Goal: Transaction & Acquisition: Book appointment/travel/reservation

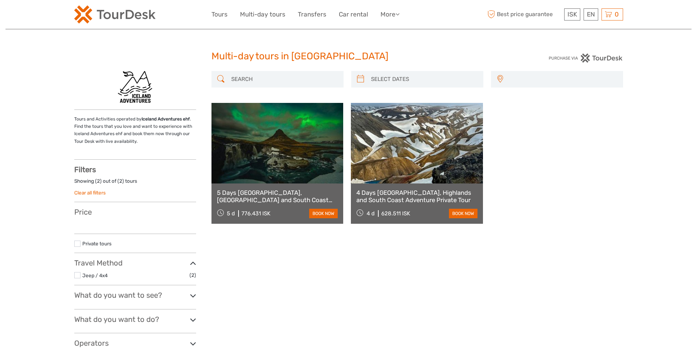
select select
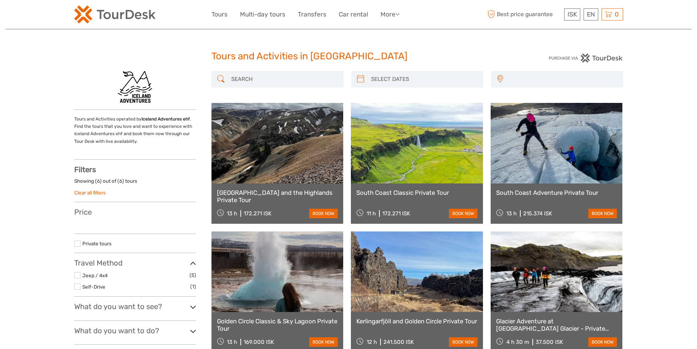
select select
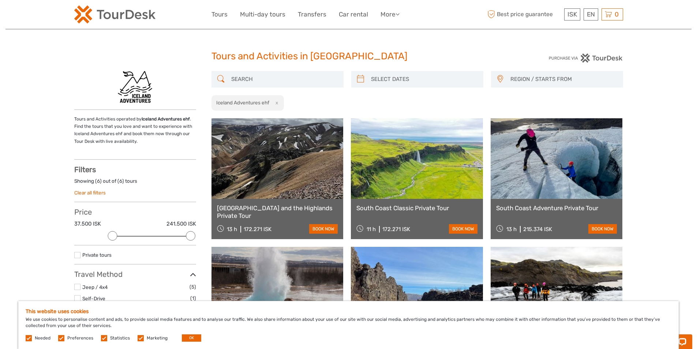
click at [248, 104] on h2 "Iceland Adventures ehf" at bounding box center [242, 103] width 53 height 6
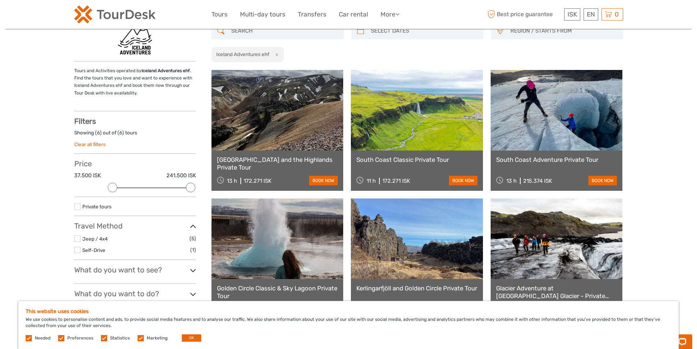
scroll to position [27, 0]
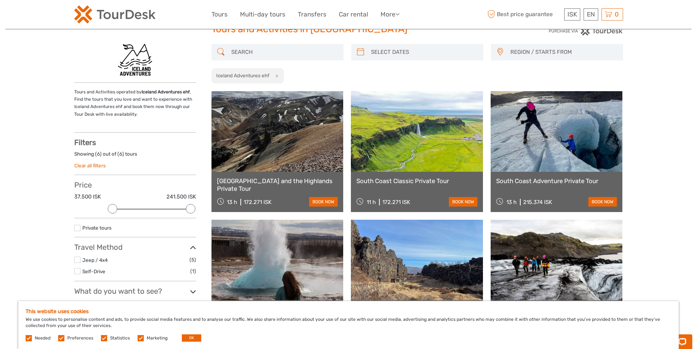
click at [268, 134] on link at bounding box center [277, 131] width 132 height 80
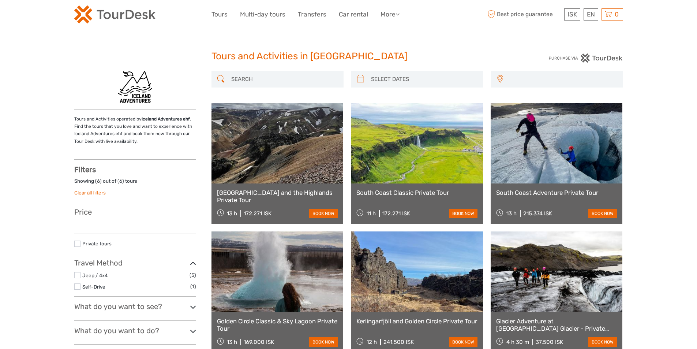
select select
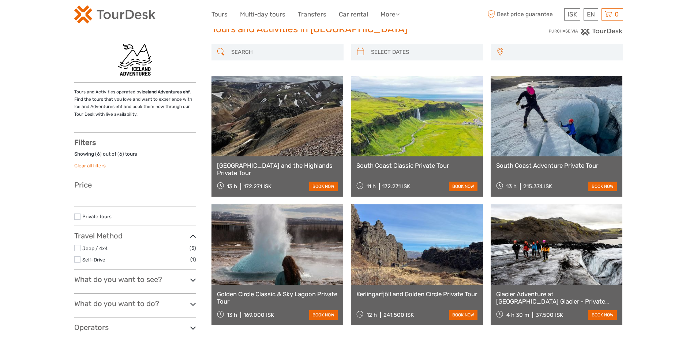
select select
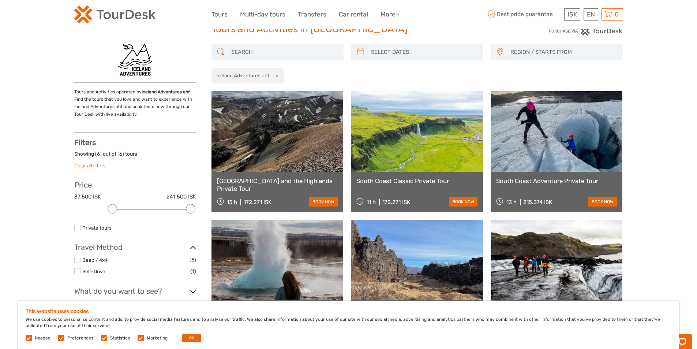
scroll to position [0, 0]
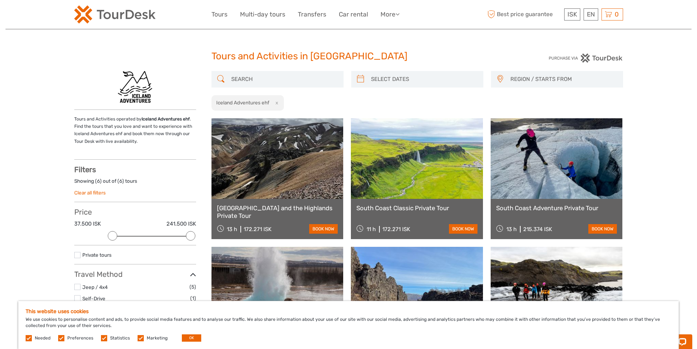
click at [254, 104] on h2 "Iceland Adventures ehf" at bounding box center [242, 103] width 53 height 6
click at [275, 104] on button "x" at bounding box center [275, 103] width 10 height 8
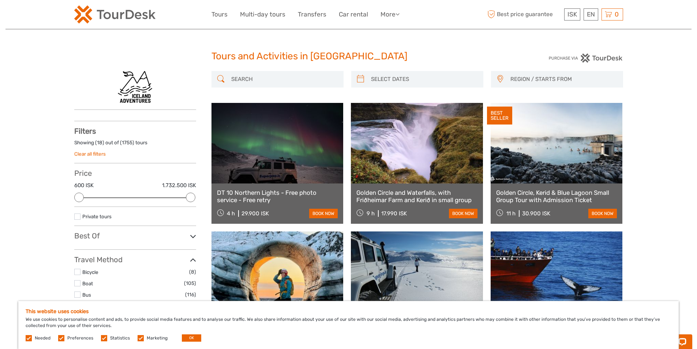
click at [139, 91] on img at bounding box center [135, 87] width 34 height 33
click at [168, 118] on div "Tours and Activities operated by Iceland Adventures ehf . Find the tours that y…" at bounding box center [135, 118] width 122 height 6
click at [181, 120] on div "Tours and Activities operated by Iceland Adventures ehf . Find the tours that y…" at bounding box center [135, 118] width 122 height 6
click at [182, 120] on div "Tours and Activities operated by Iceland Adventures ehf . Find the tours that y…" at bounding box center [135, 118] width 122 height 6
click at [144, 100] on img at bounding box center [135, 87] width 34 height 33
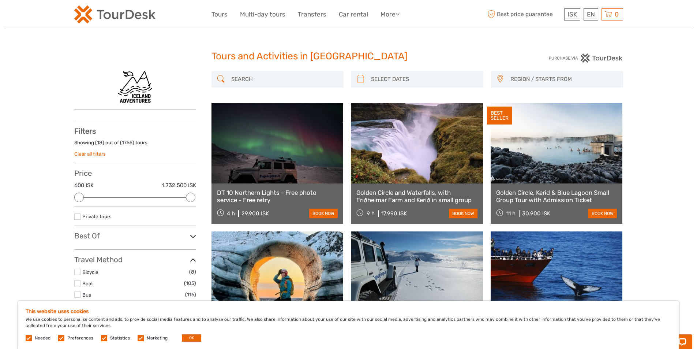
click at [144, 100] on img at bounding box center [135, 87] width 34 height 33
click at [226, 16] on link "Tours" at bounding box center [219, 14] width 16 height 11
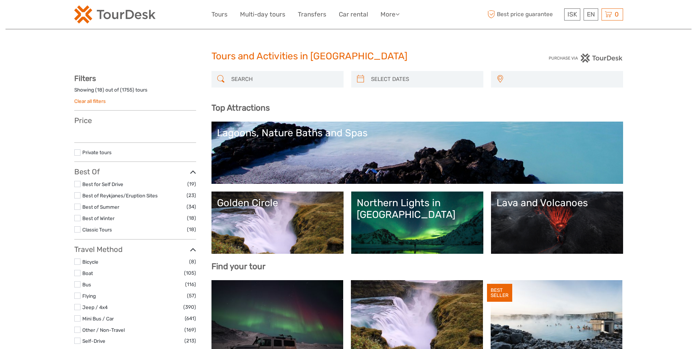
select select
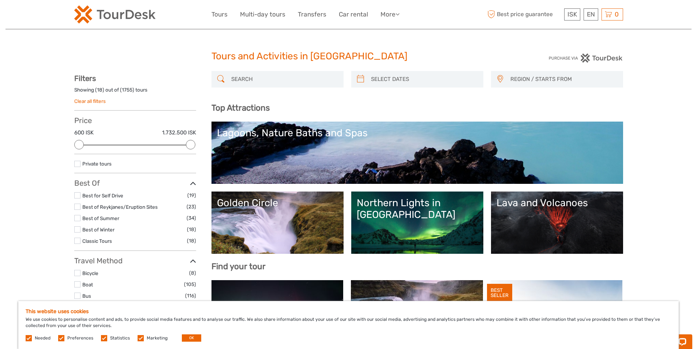
click at [86, 101] on link "Clear all filters" at bounding box center [89, 101] width 31 height 6
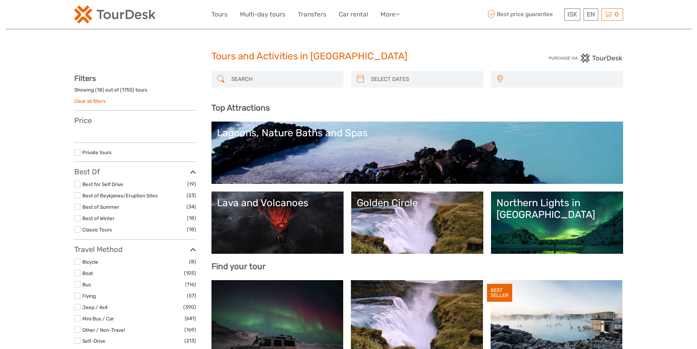
select select
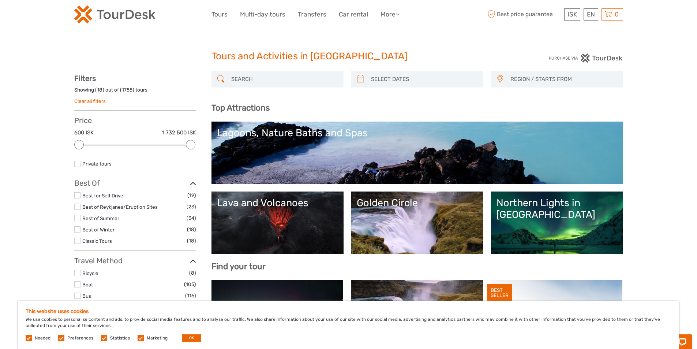
scroll to position [42, 0]
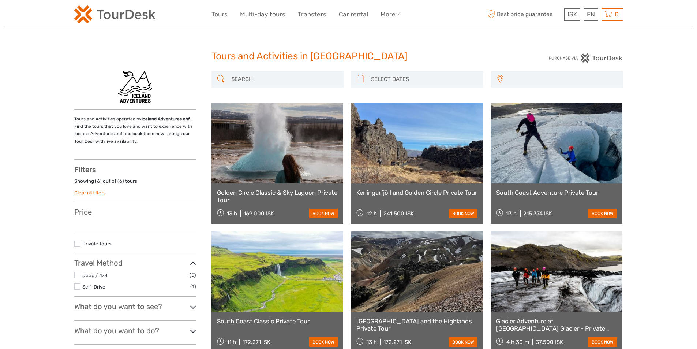
select select
